Goal: Task Accomplishment & Management: Manage account settings

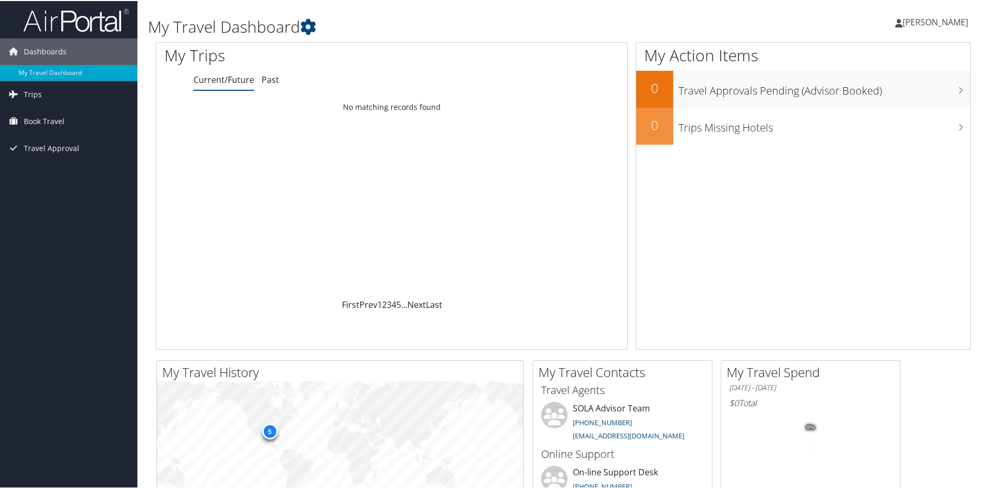
click at [937, 23] on span "[PERSON_NAME]" at bounding box center [936, 21] width 66 height 12
click at [890, 62] on link "My Settings" at bounding box center [907, 58] width 118 height 18
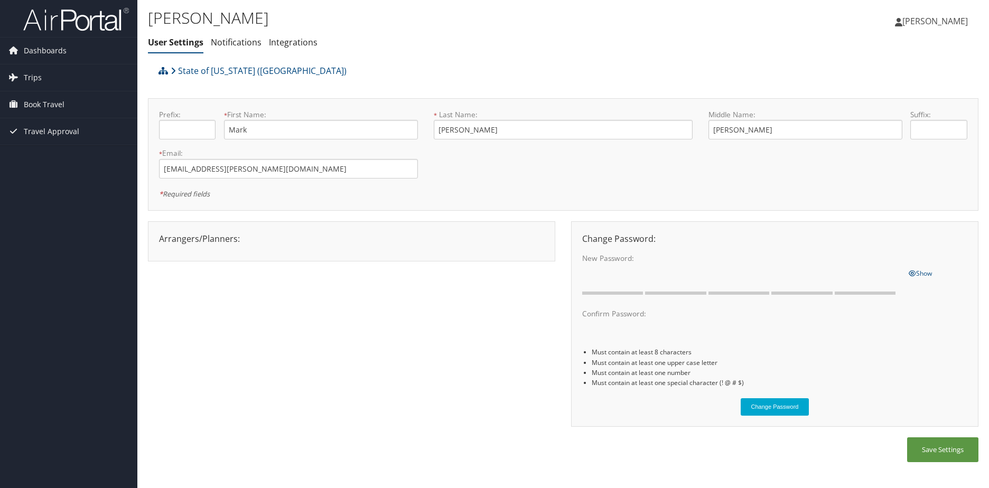
click at [937, 21] on span "[PERSON_NAME]" at bounding box center [936, 21] width 66 height 12
click at [909, 91] on link "View Travel Profile" at bounding box center [909, 94] width 118 height 18
click at [43, 73] on link "Trips" at bounding box center [68, 77] width 137 height 26
click at [70, 99] on link "Current/Future Trips" at bounding box center [68, 99] width 137 height 16
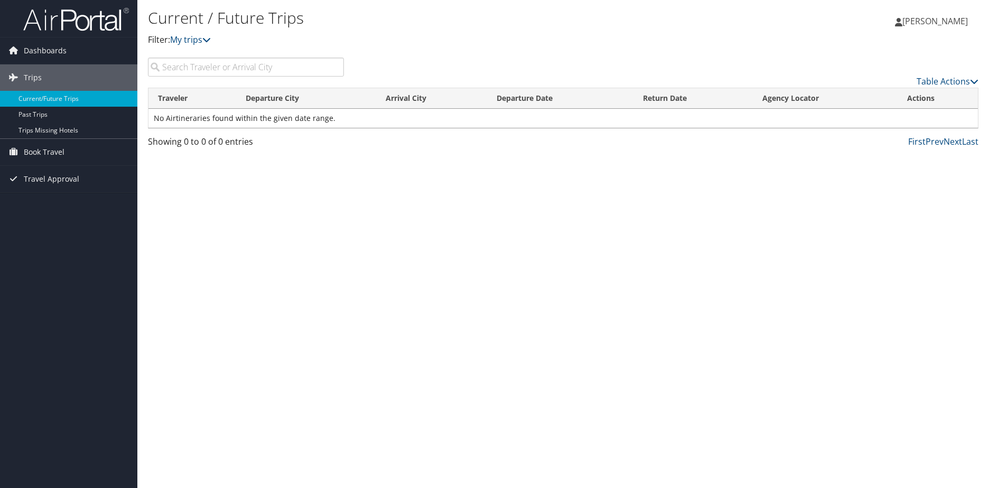
click at [952, 24] on span "[PERSON_NAME]" at bounding box center [936, 21] width 66 height 12
click at [872, 175] on link "Sign Out" at bounding box center [909, 172] width 118 height 18
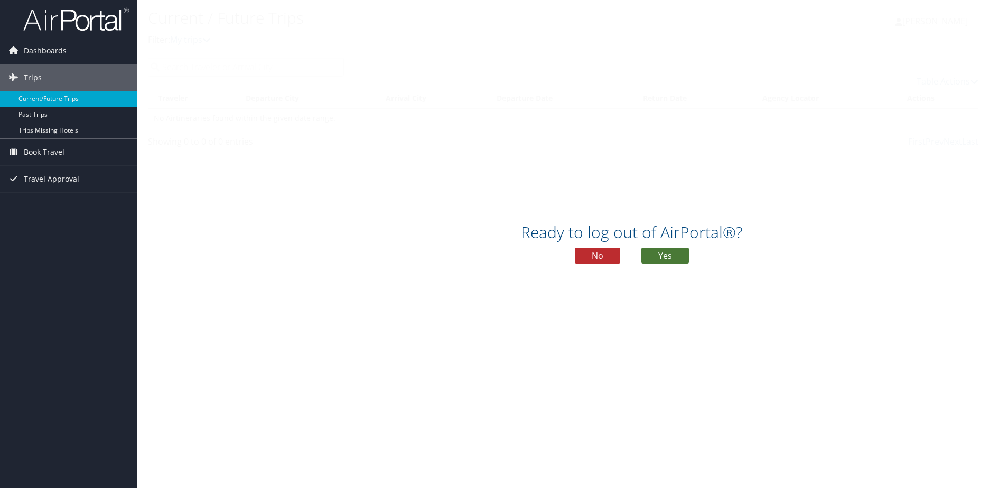
click at [665, 253] on button "Yes" at bounding box center [666, 256] width 48 height 16
